Goal: Information Seeking & Learning: Check status

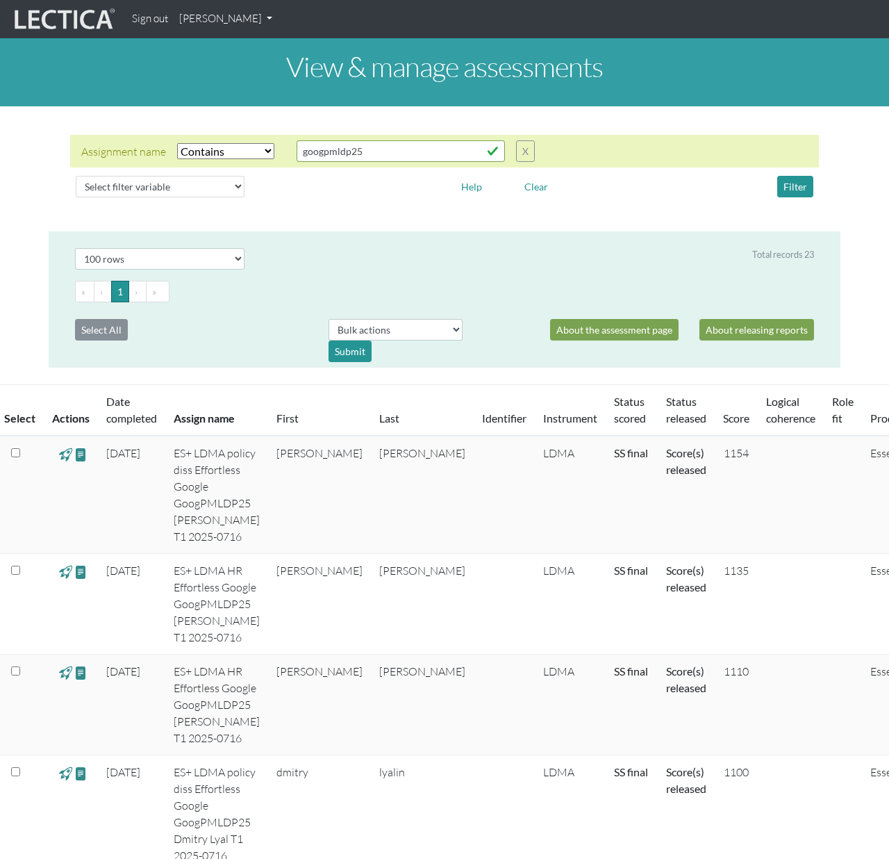
select select "icontains"
select select "100"
click at [474, 592] on td at bounding box center [504, 604] width 61 height 101
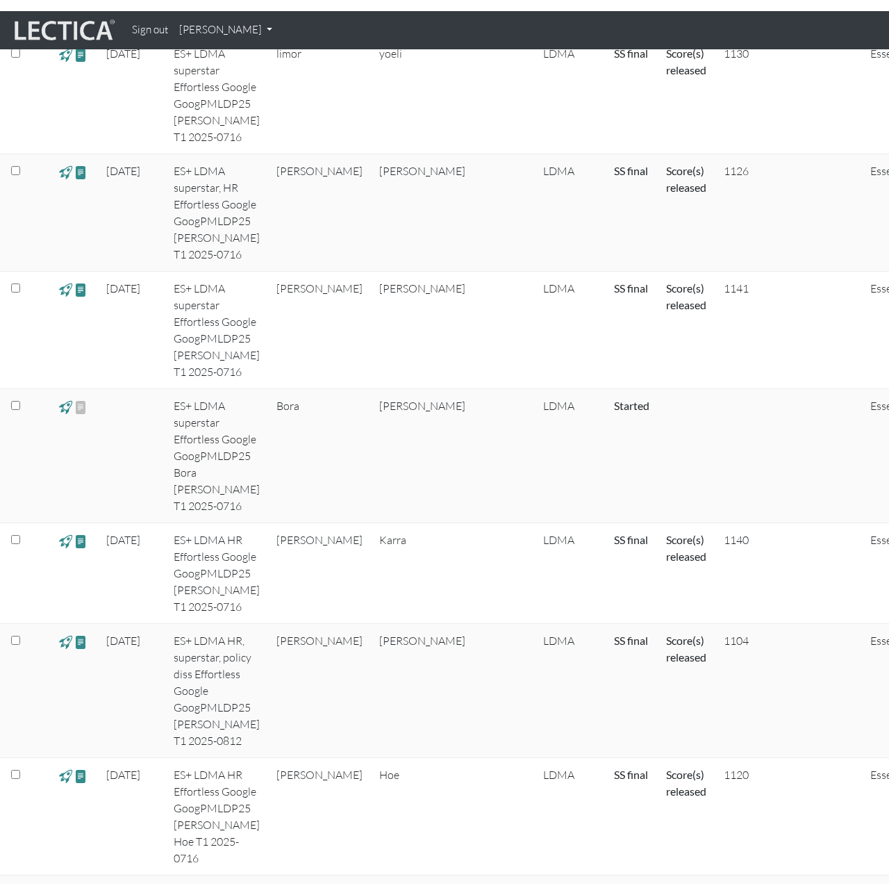
scroll to position [2215, 0]
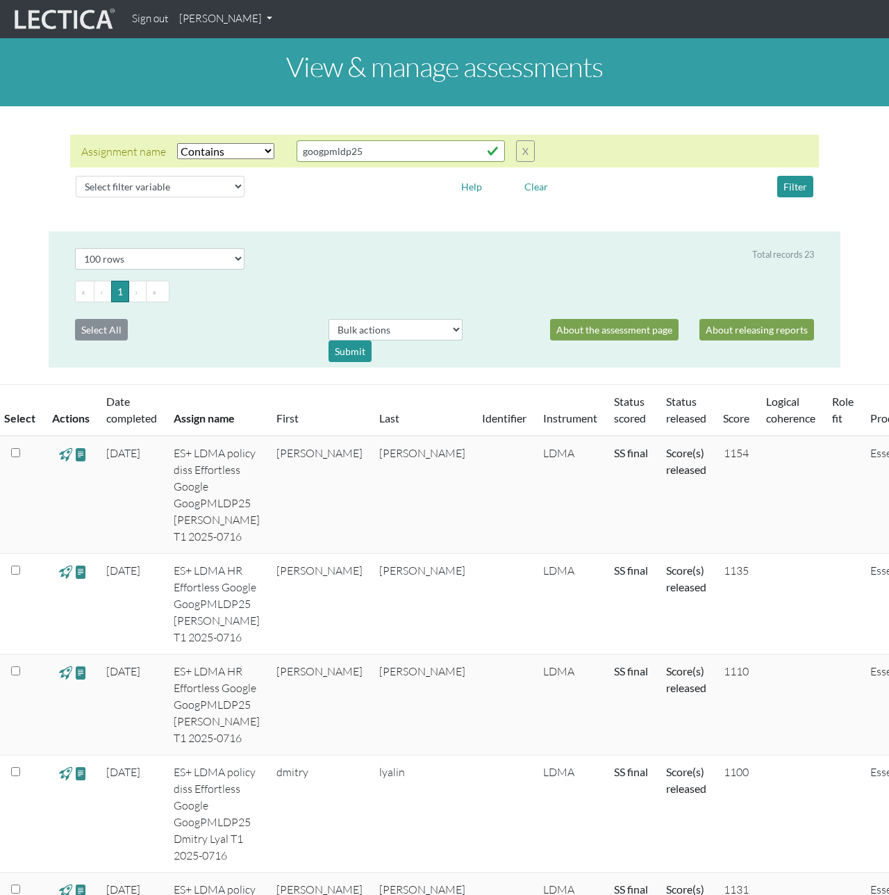
select select "icontains"
select select "100"
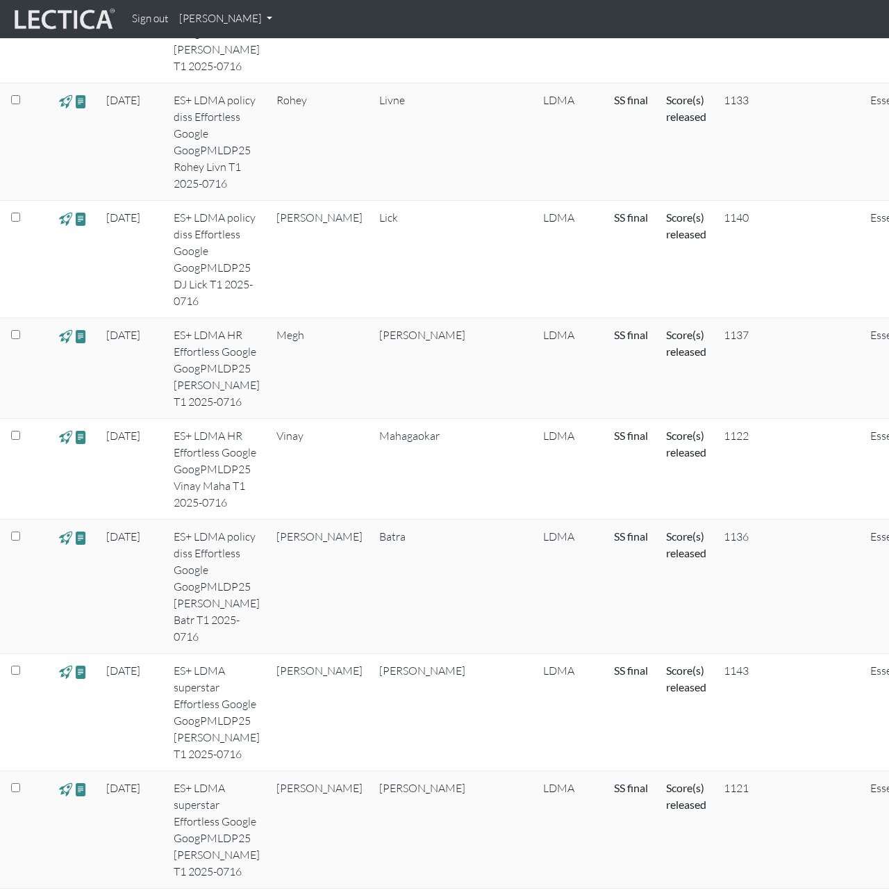
scroll to position [1085, 0]
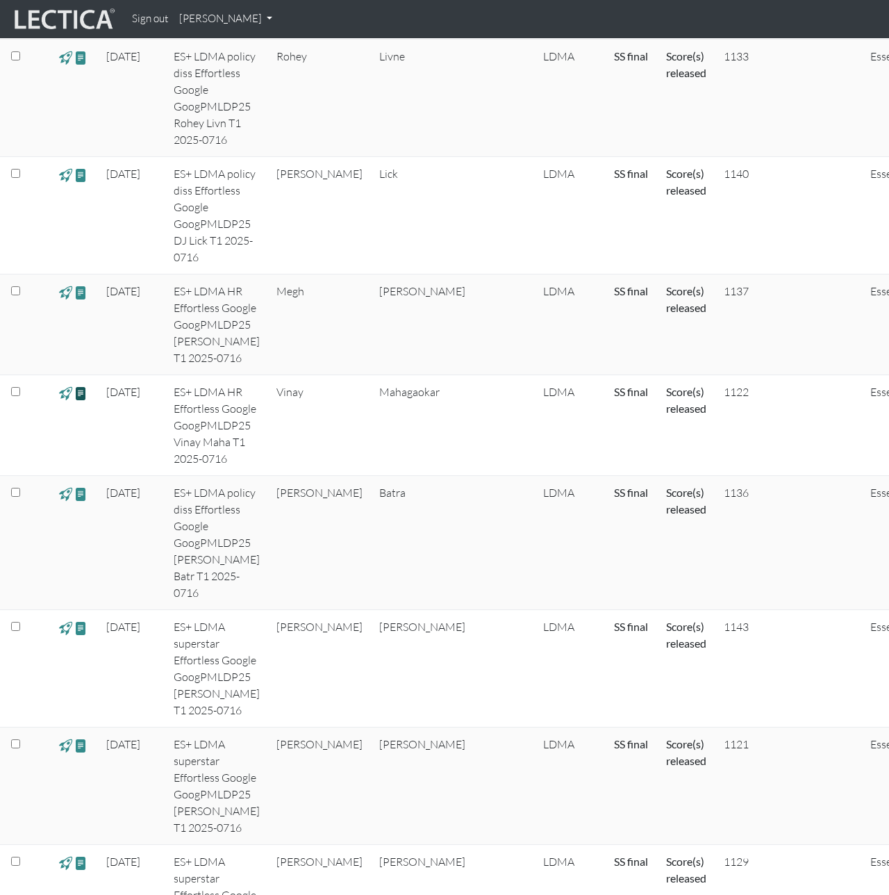
click at [81, 385] on span at bounding box center [80, 393] width 13 height 16
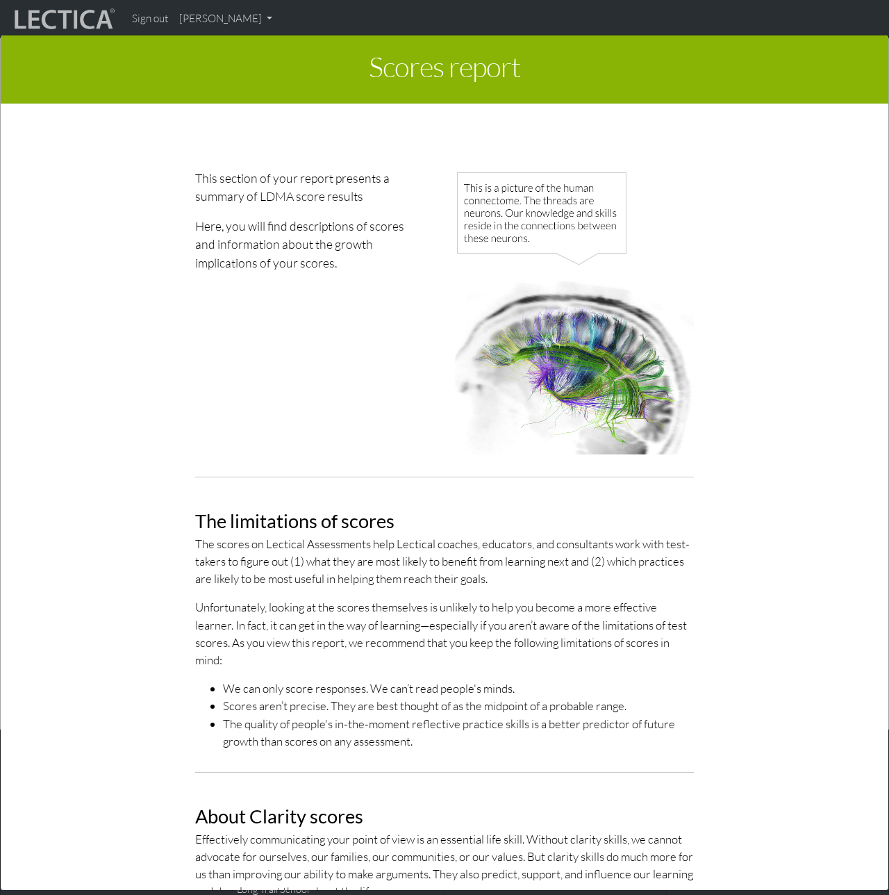
scroll to position [4388, 0]
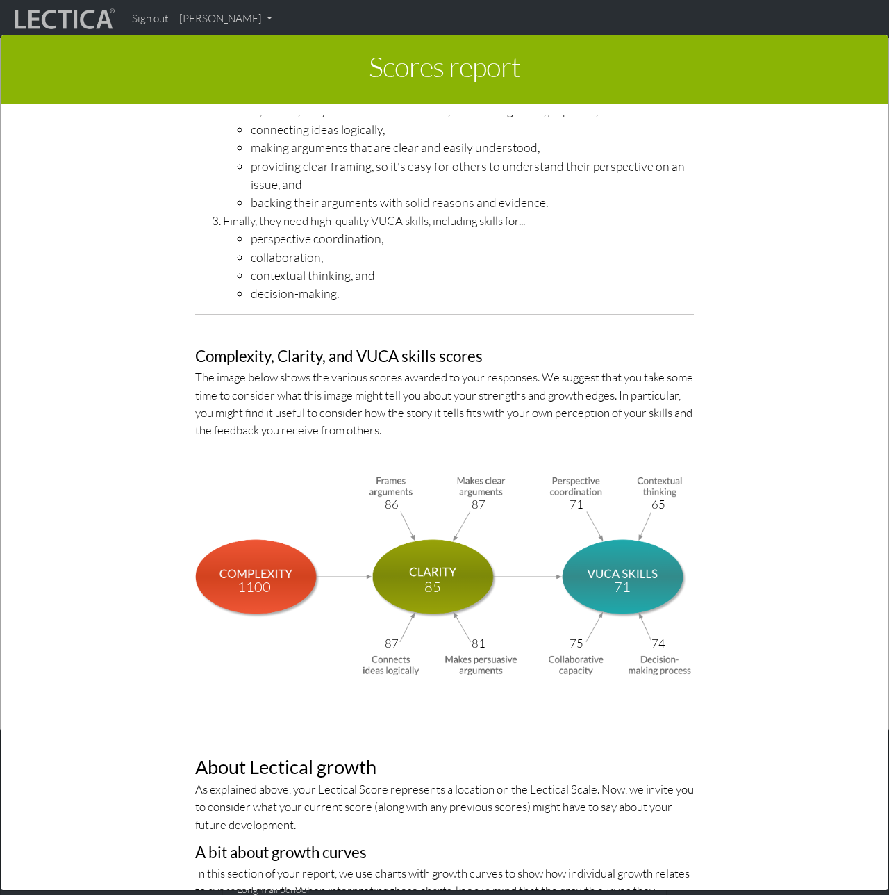
click at [150, 370] on div "LDMA Competency Model The LDMA Competency Model breaks down Leadership Decision…" at bounding box center [445, 198] width 780 height 1026
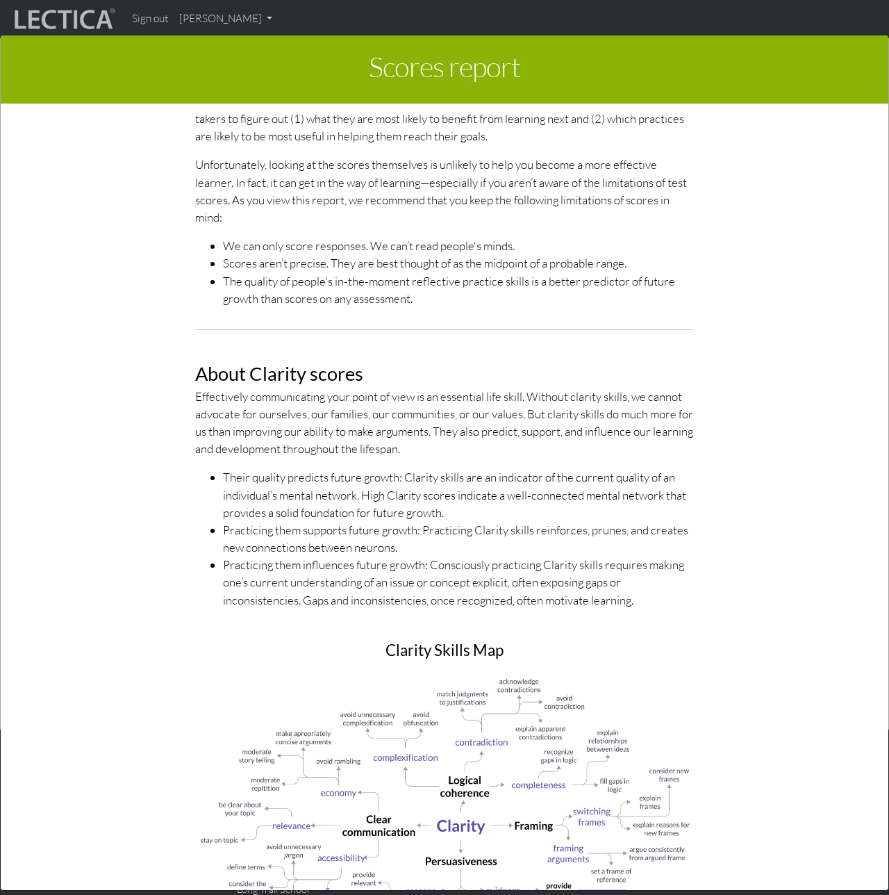
scroll to position [0, 0]
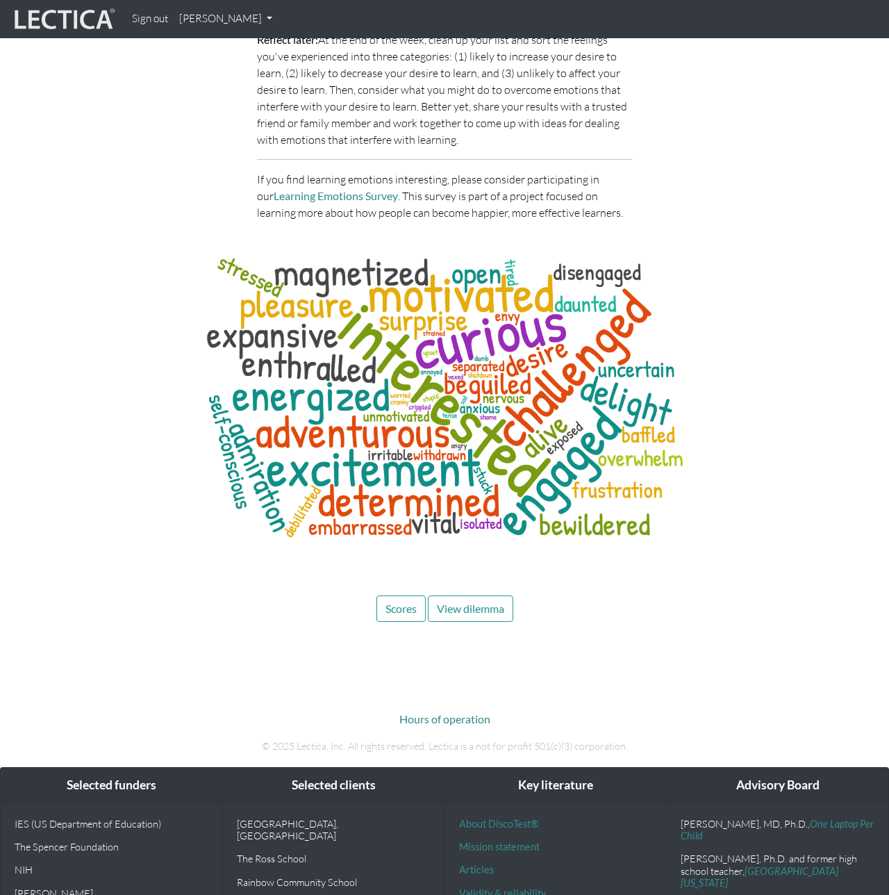
scroll to position [4857, 0]
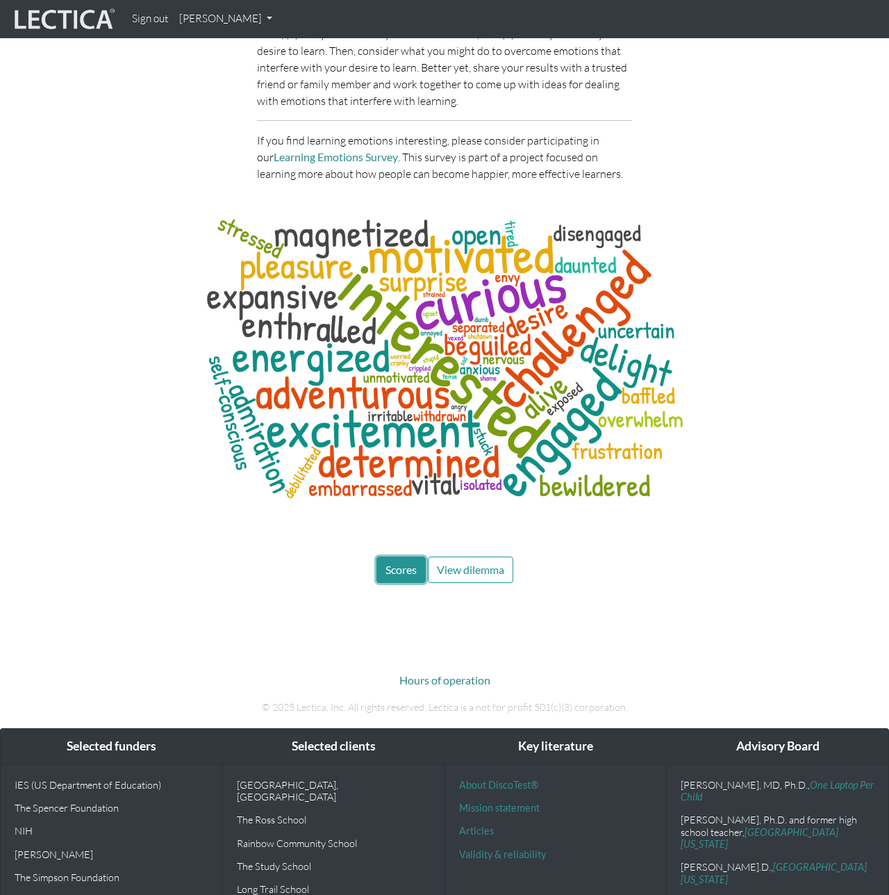
click at [399, 557] on button "Scores" at bounding box center [401, 570] width 49 height 26
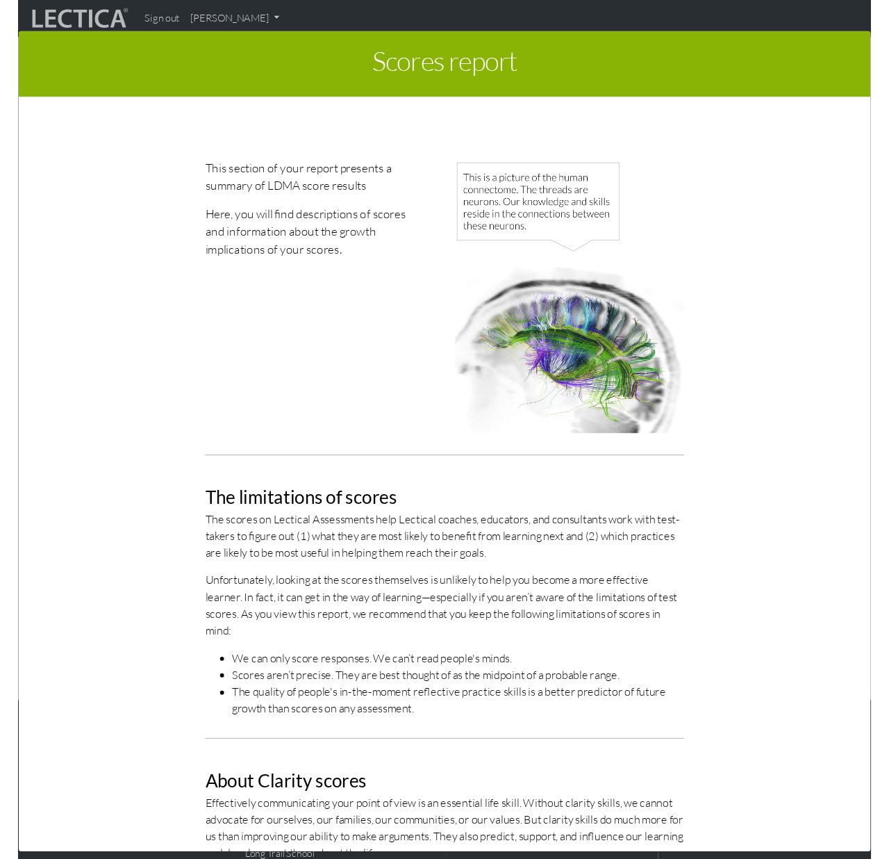
scroll to position [0, 0]
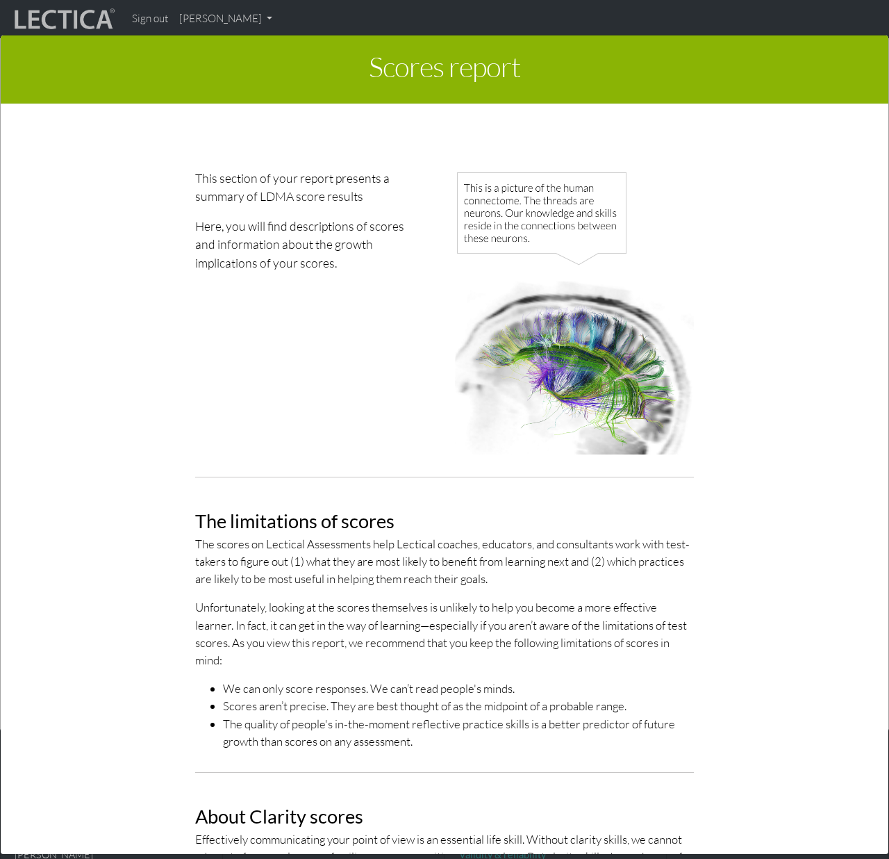
click at [208, 16] on div "Scores report × This section of your report presents a summary of LDMA score re…" at bounding box center [444, 443] width 889 height 859
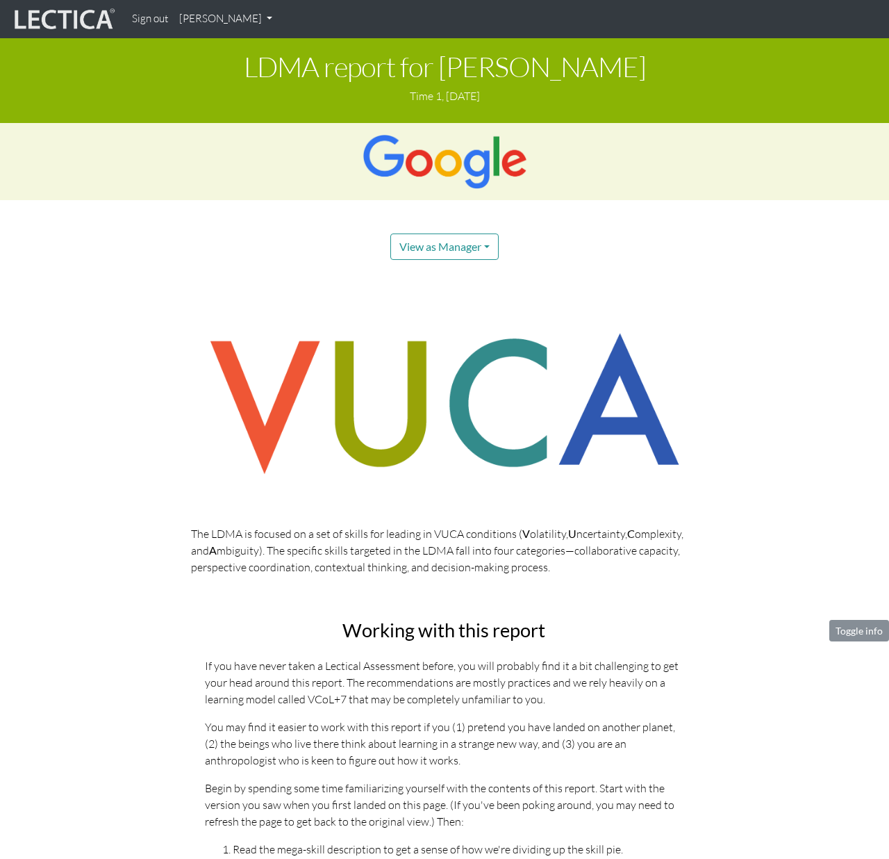
click at [233, 17] on link "[PERSON_NAME]" at bounding box center [226, 19] width 104 height 27
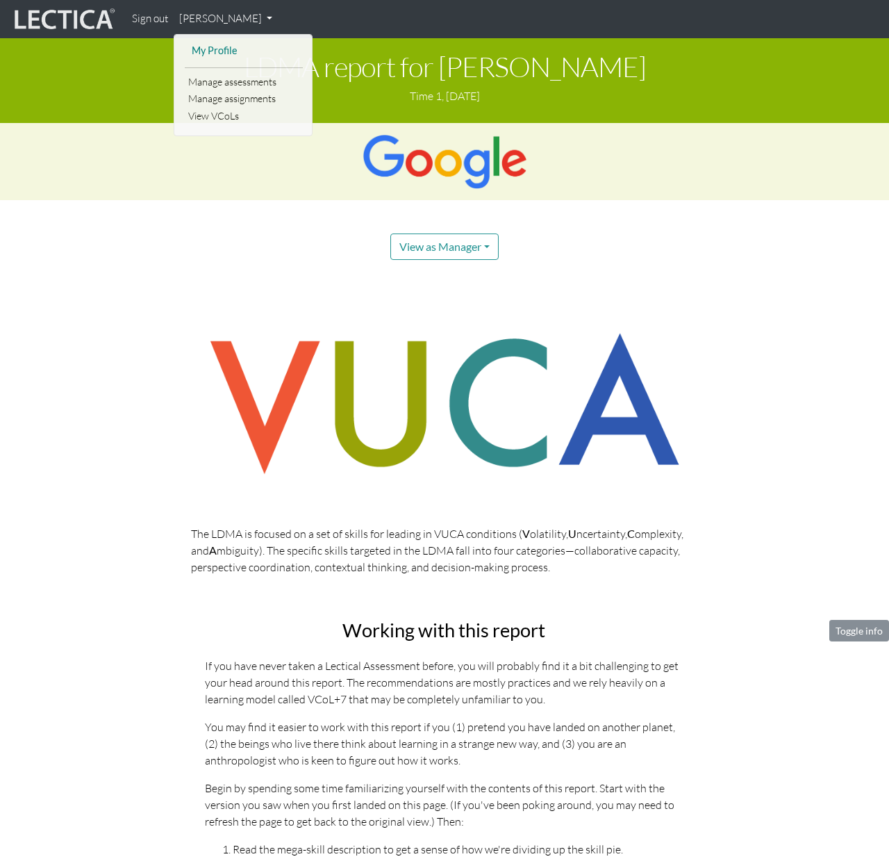
click at [233, 42] on link "My Profile" at bounding box center [243, 50] width 111 height 17
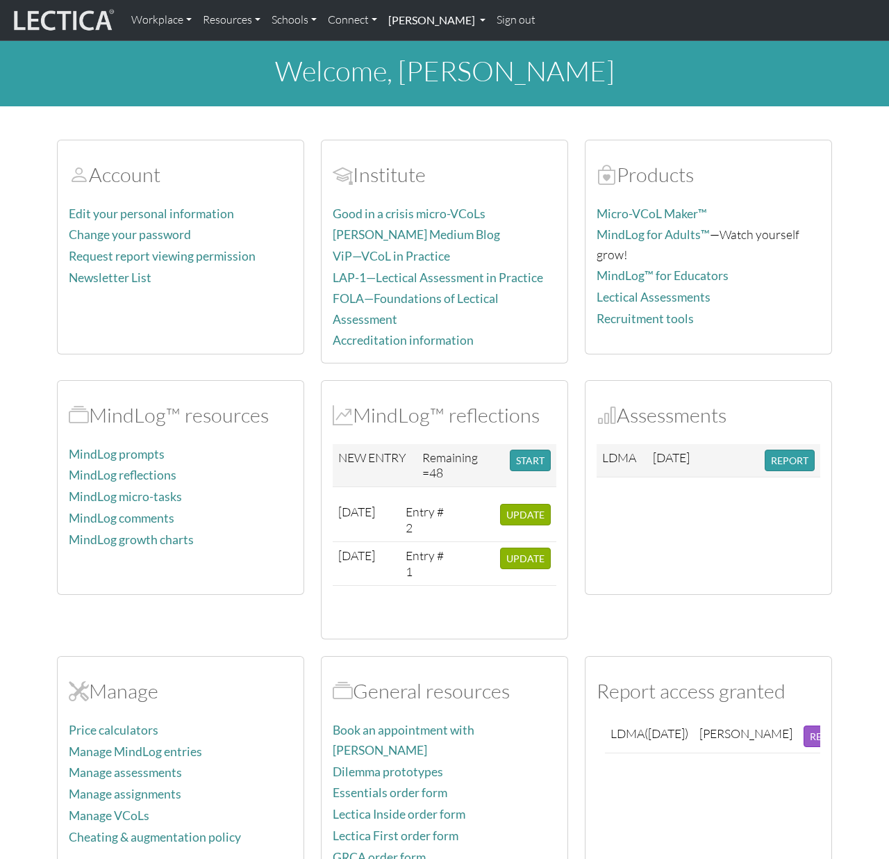
click at [445, 27] on link "[PERSON_NAME]" at bounding box center [437, 20] width 108 height 29
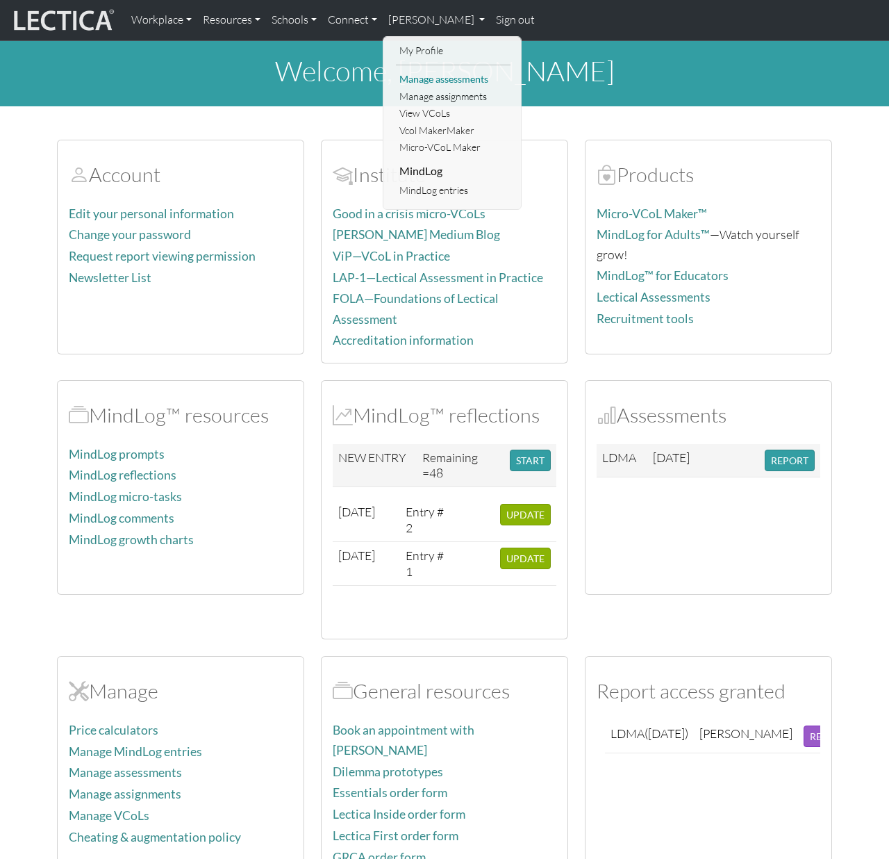
click at [430, 76] on link "Manage assessments" at bounding box center [453, 79] width 115 height 17
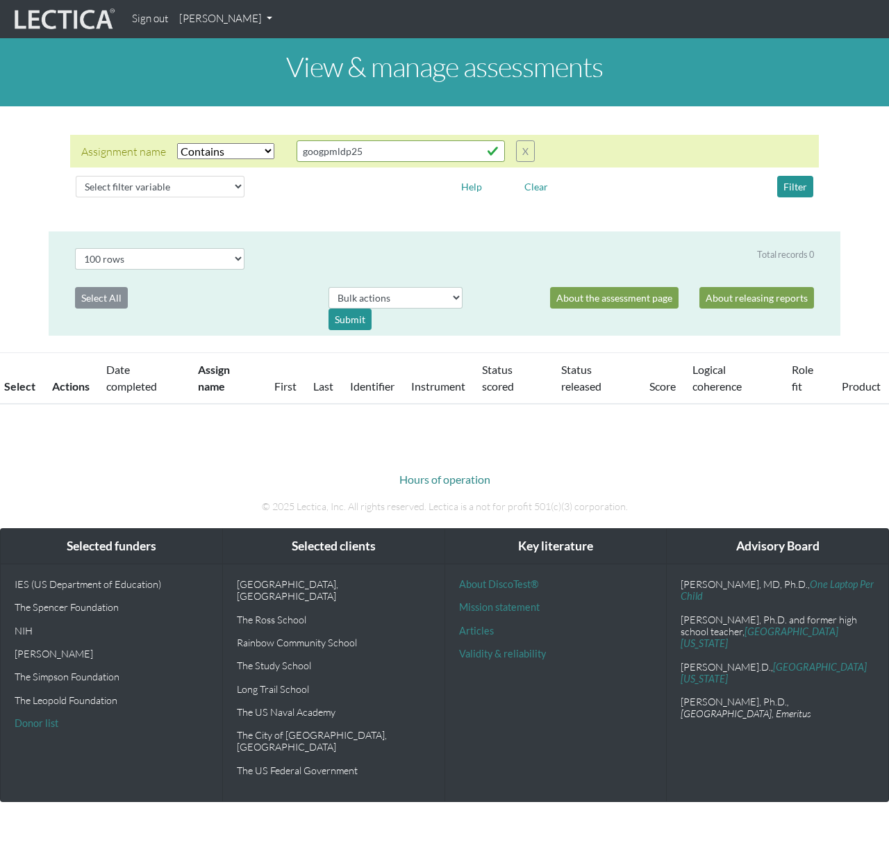
select select "icontains"
select select "100"
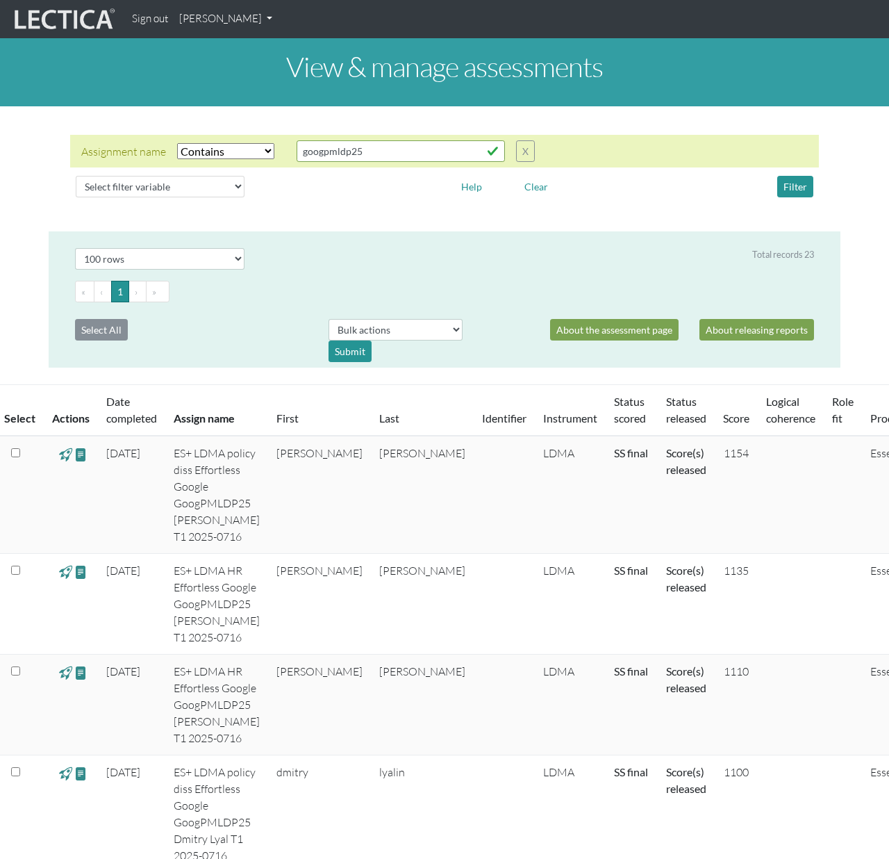
click at [380, 498] on td "moore" at bounding box center [422, 495] width 103 height 118
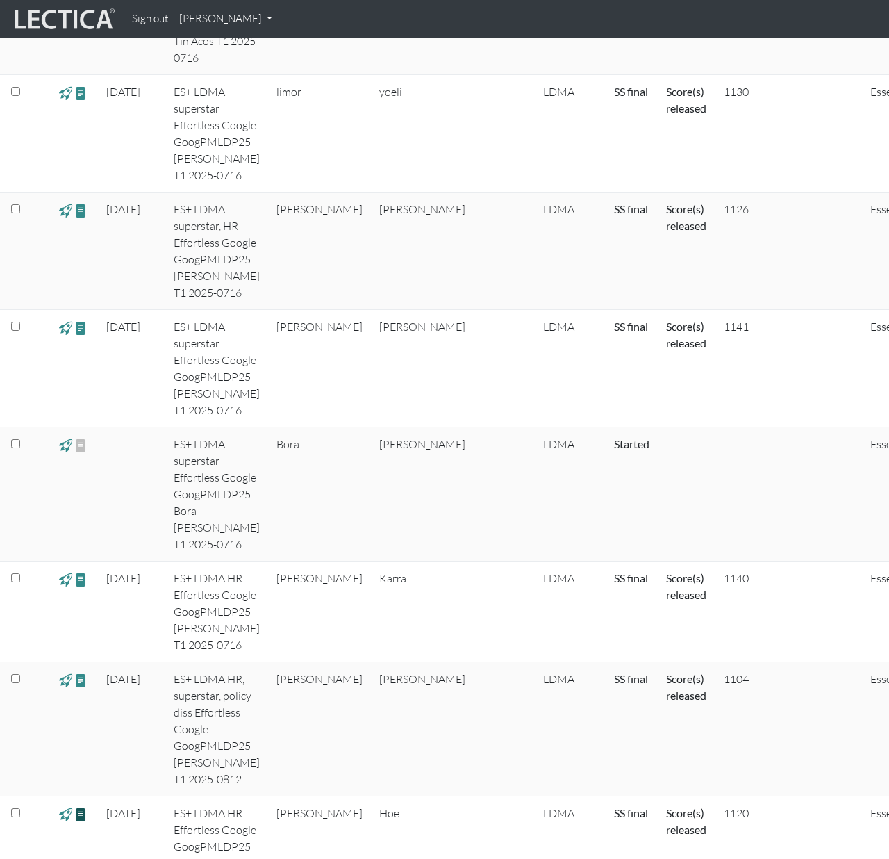
click at [83, 806] on span at bounding box center [80, 814] width 13 height 16
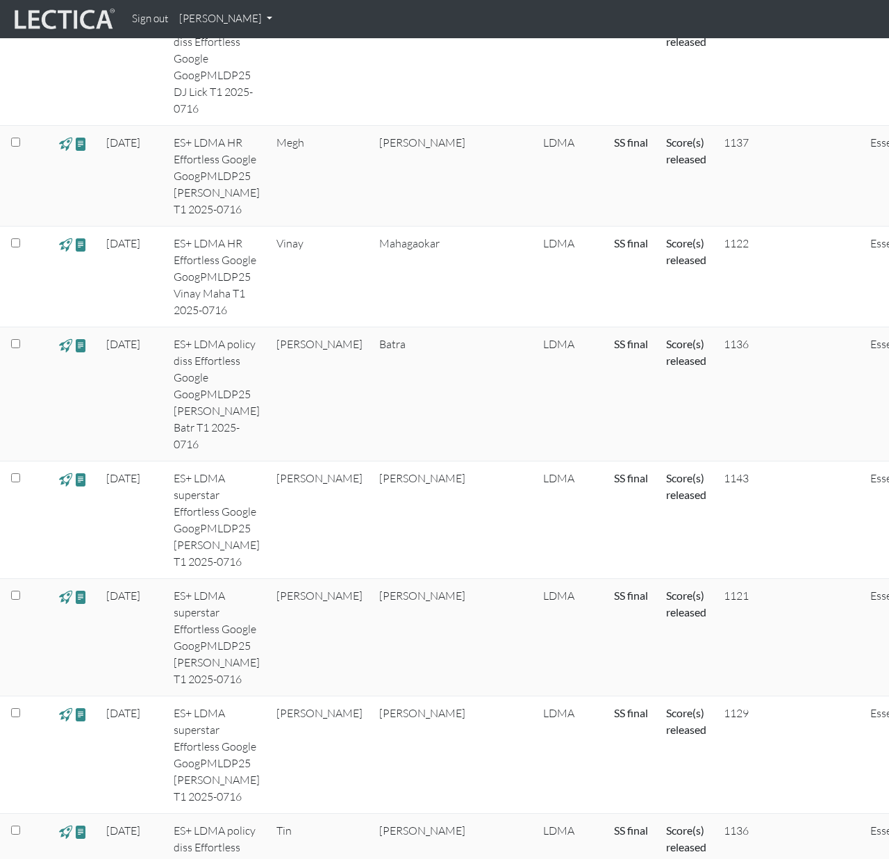
scroll to position [1232, 0]
click at [83, 590] on span at bounding box center [80, 598] width 13 height 16
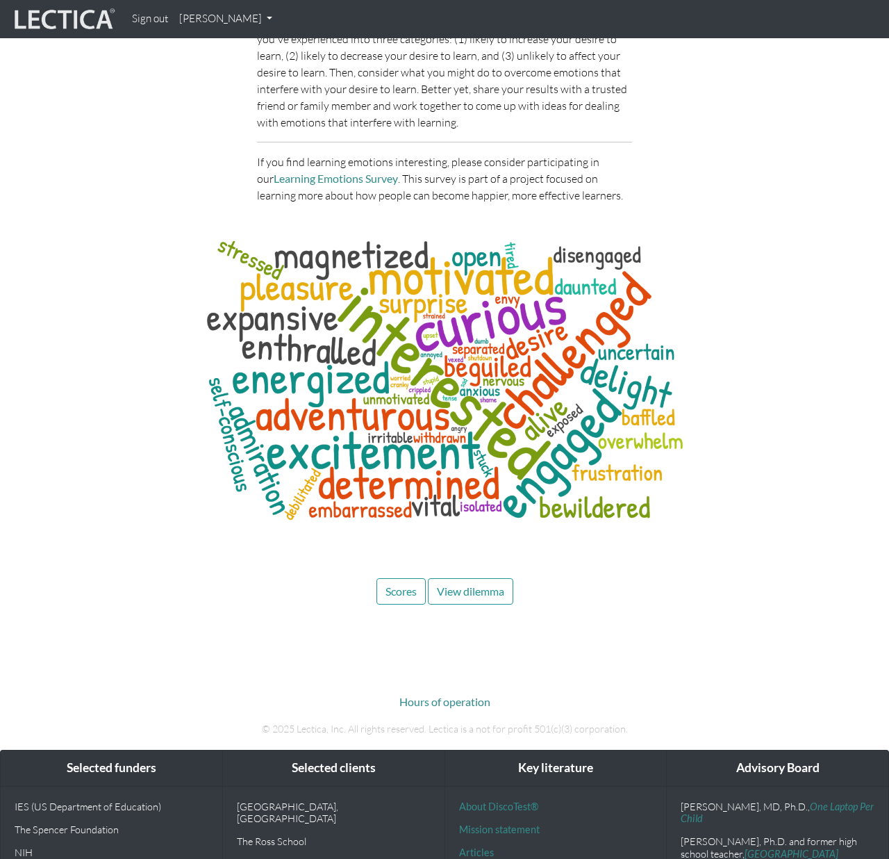
scroll to position [4894, 0]
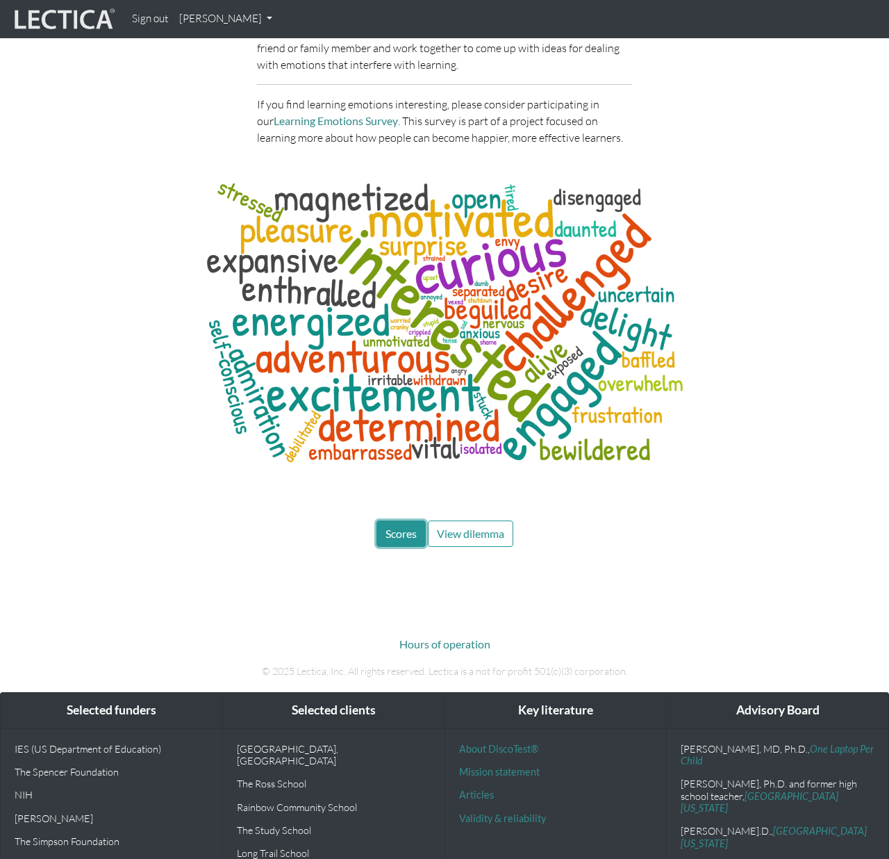
click at [404, 527] on span "Scores" at bounding box center [401, 533] width 31 height 13
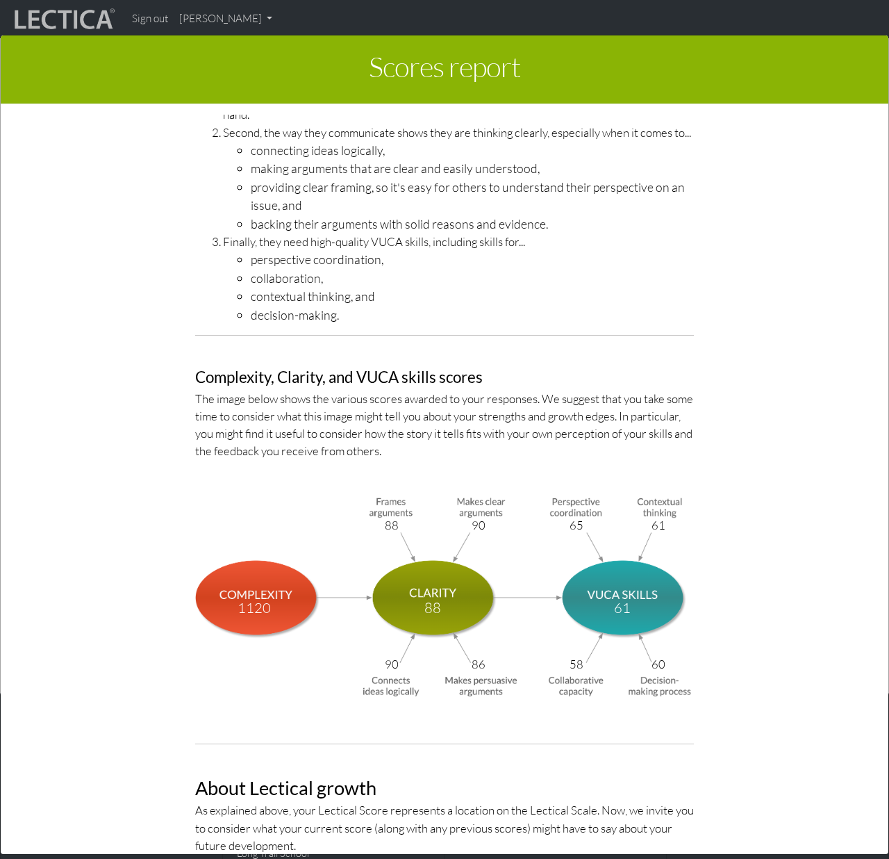
scroll to position [4373, 0]
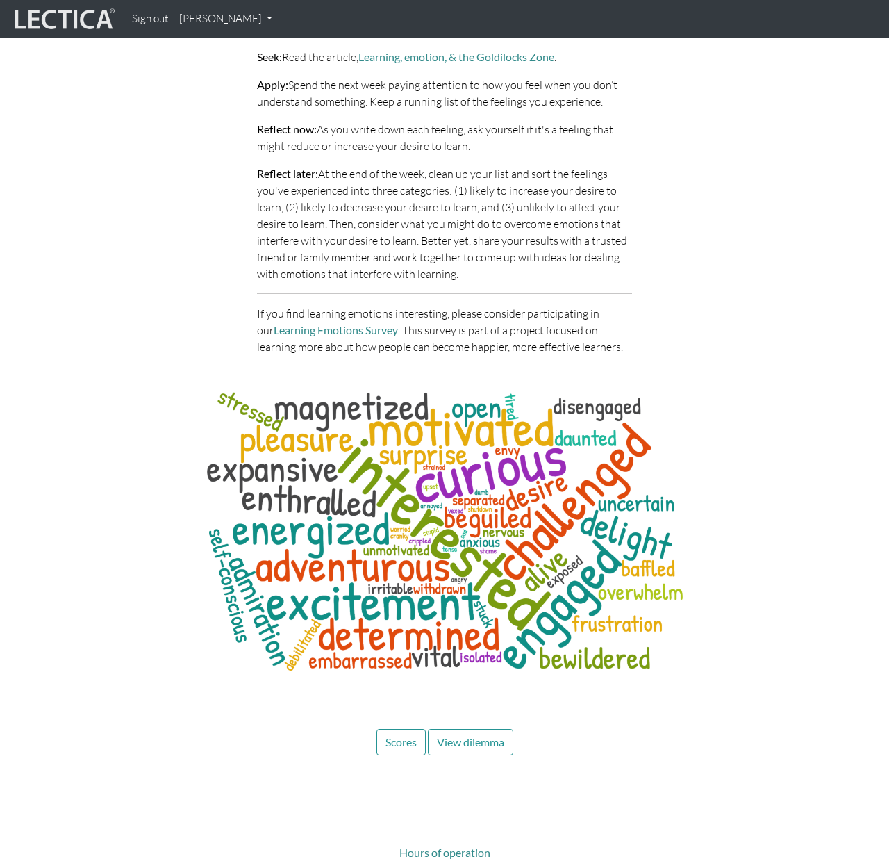
scroll to position [5543, 0]
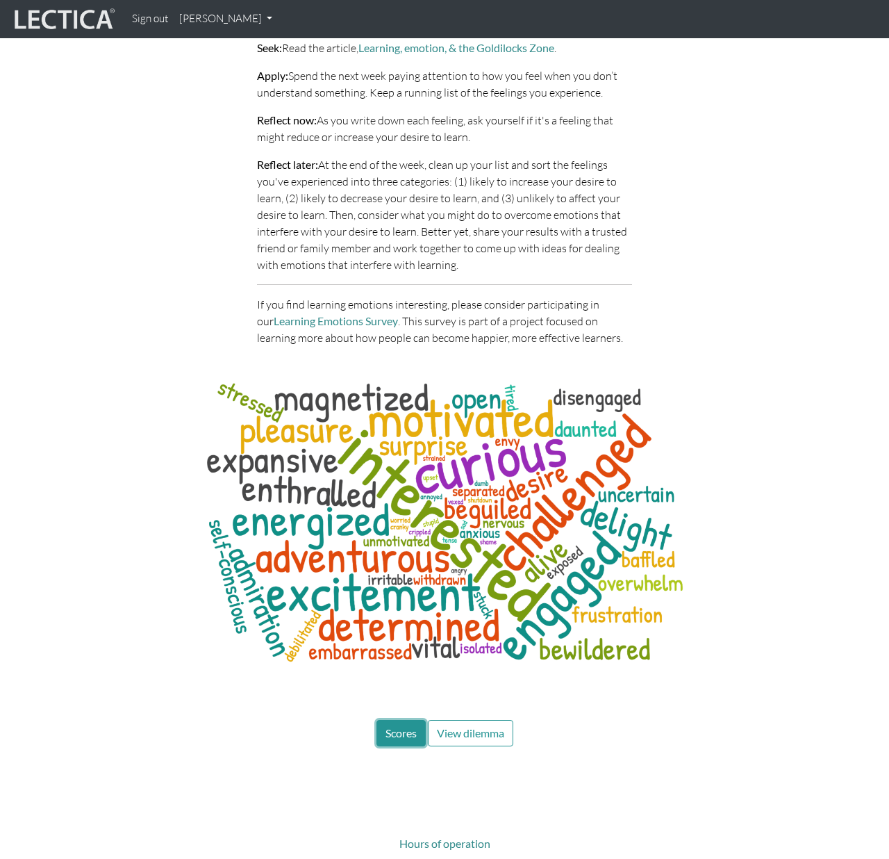
click at [393, 720] on button "Scores" at bounding box center [401, 733] width 49 height 26
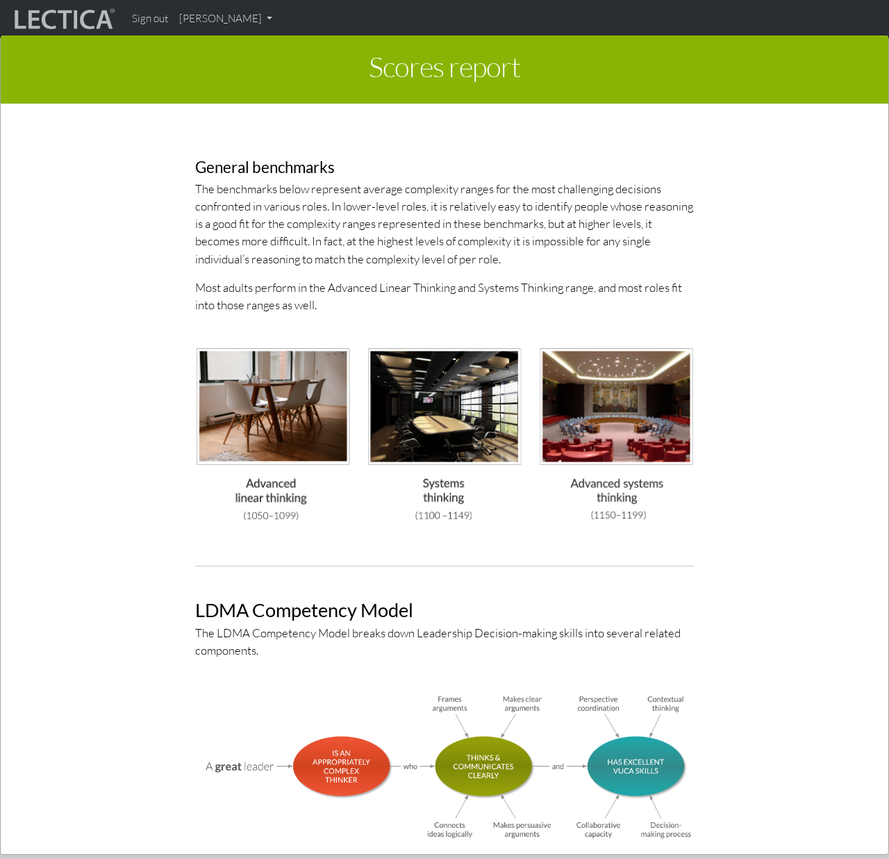
scroll to position [4426, 0]
